Goal: Transaction & Acquisition: Purchase product/service

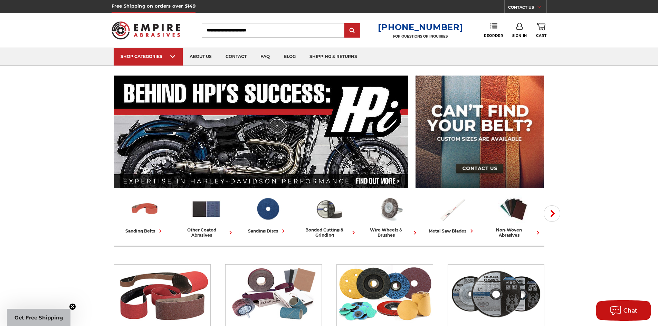
click at [653, 321] on div at bounding box center [653, 321] width 0 height 0
click at [496, 32] on link "Reorder" at bounding box center [493, 30] width 19 height 15
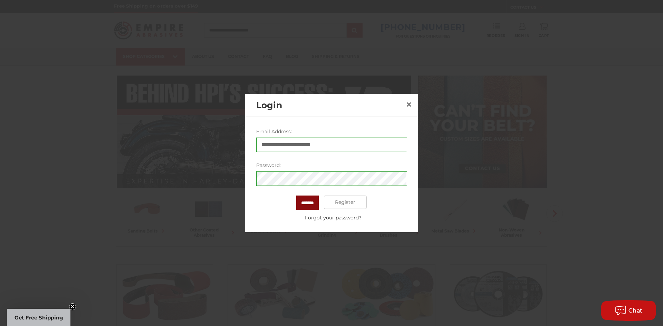
click at [305, 209] on input "*******" at bounding box center [307, 202] width 22 height 15
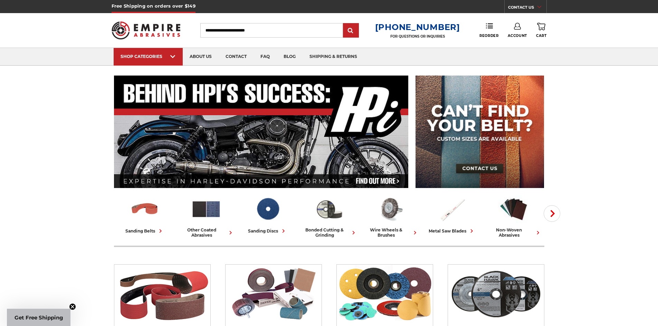
click at [488, 38] on div "Toggle menu Menu Search [PHONE_NUMBER] FOR QUESTIONS OR INQUIRIES Phone Reorder…" at bounding box center [329, 30] width 435 height 35
click at [488, 36] on span "Reorder" at bounding box center [488, 35] width 19 height 4
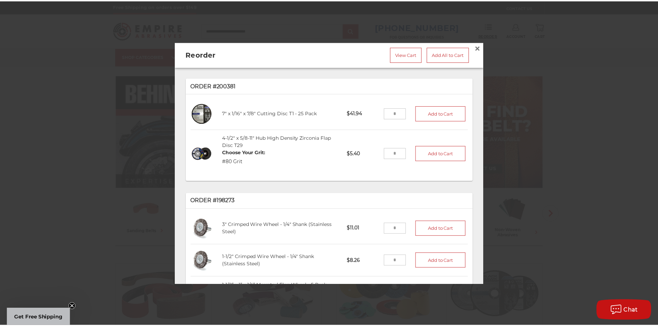
scroll to position [69, 0]
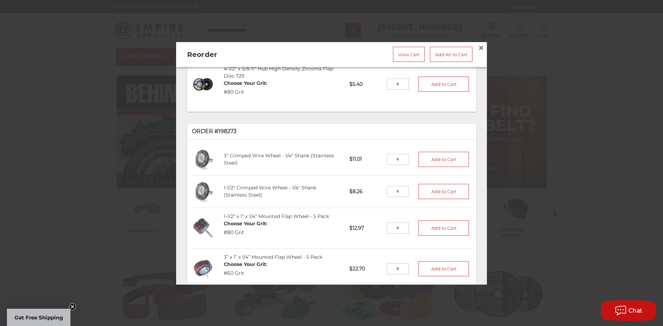
click at [392, 188] on input "tel" at bounding box center [398, 191] width 22 height 11
type input "**"
click at [429, 190] on button "Add to Cart" at bounding box center [444, 191] width 50 height 15
click at [393, 157] on input "tel" at bounding box center [398, 159] width 22 height 11
type input "**"
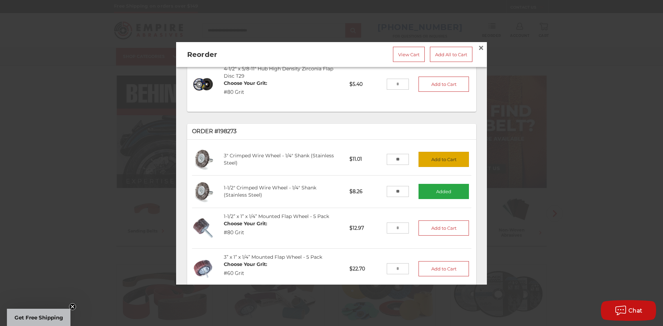
click at [438, 158] on button "Add to Cart" at bounding box center [444, 159] width 50 height 15
drag, startPoint x: 249, startPoint y: 185, endPoint x: 361, endPoint y: 194, distance: 112.3
click at [361, 194] on p "$8.26" at bounding box center [366, 191] width 42 height 17
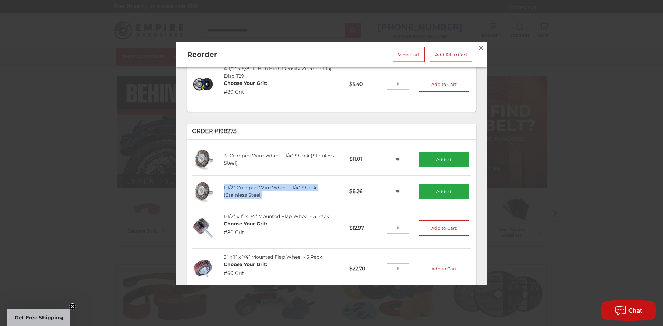
drag, startPoint x: 255, startPoint y: 191, endPoint x: 223, endPoint y: 183, distance: 32.7
click at [223, 183] on div "1-1/2" Crimped Wire Wheel - 1/4" Shank (Stainless Steel)" at bounding box center [282, 192] width 126 height 24
copy link "1-1/2" Crimped Wire Wheel - 1/4" Shank (Stainless Steel)"
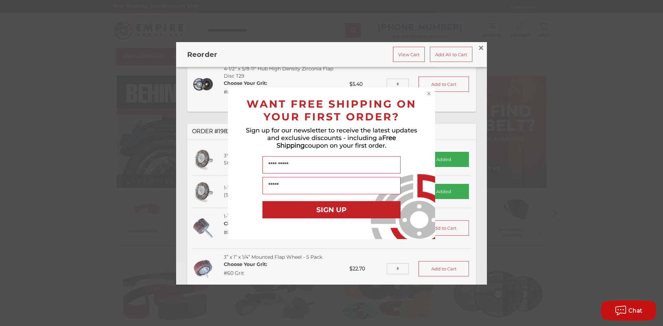
click at [431, 94] on circle "Close dialog" at bounding box center [429, 93] width 7 height 7
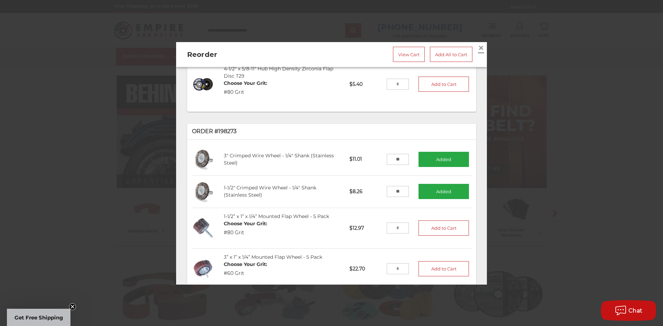
click at [478, 46] on span "×" at bounding box center [481, 47] width 6 height 13
